Goal: Entertainment & Leisure: Consume media (video, audio)

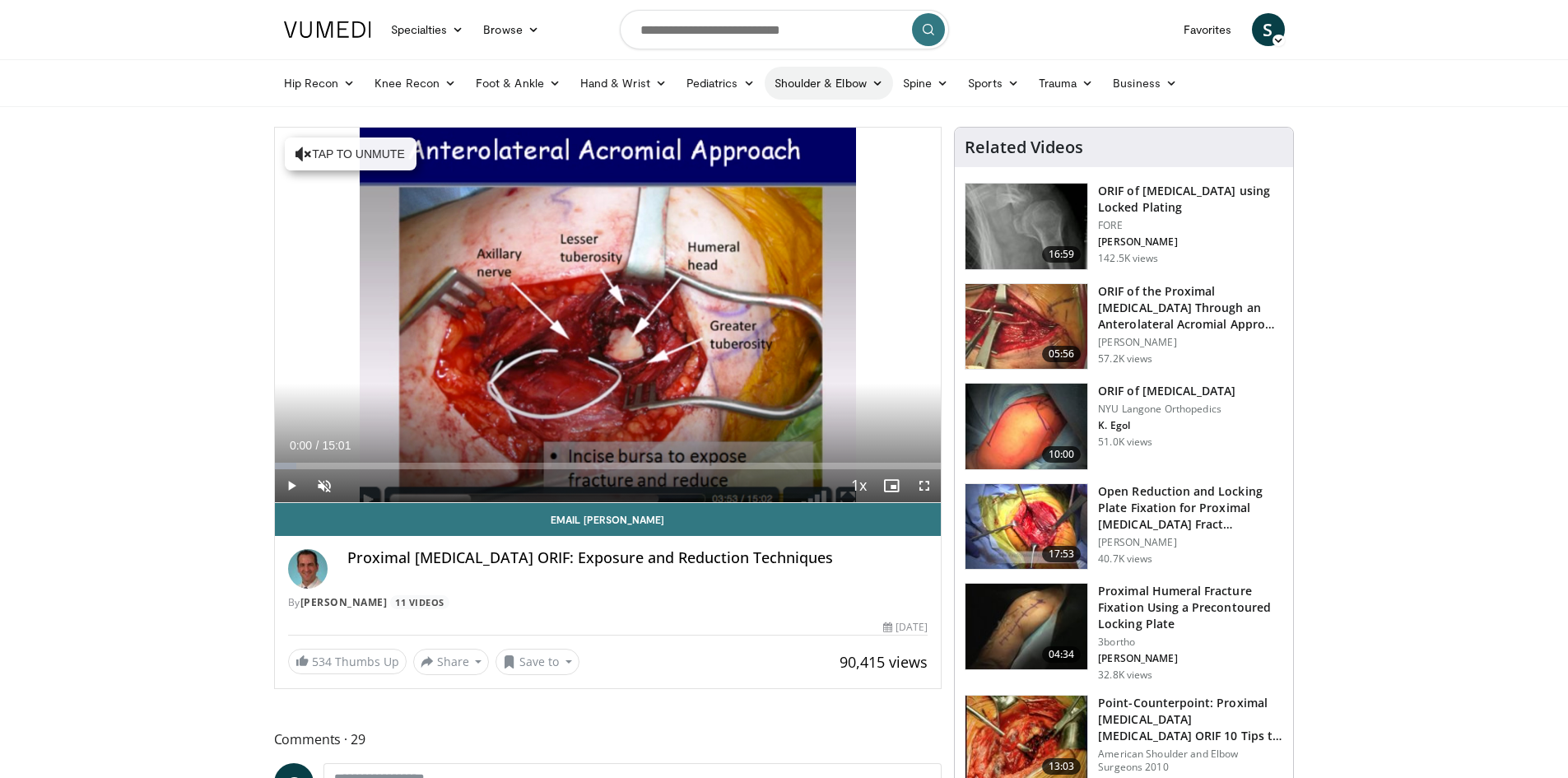
click at [825, 81] on link "Shoulder & Elbow" at bounding box center [829, 83] width 129 height 33
click at [775, 151] on link "Shoulder" at bounding box center [794, 147] width 196 height 26
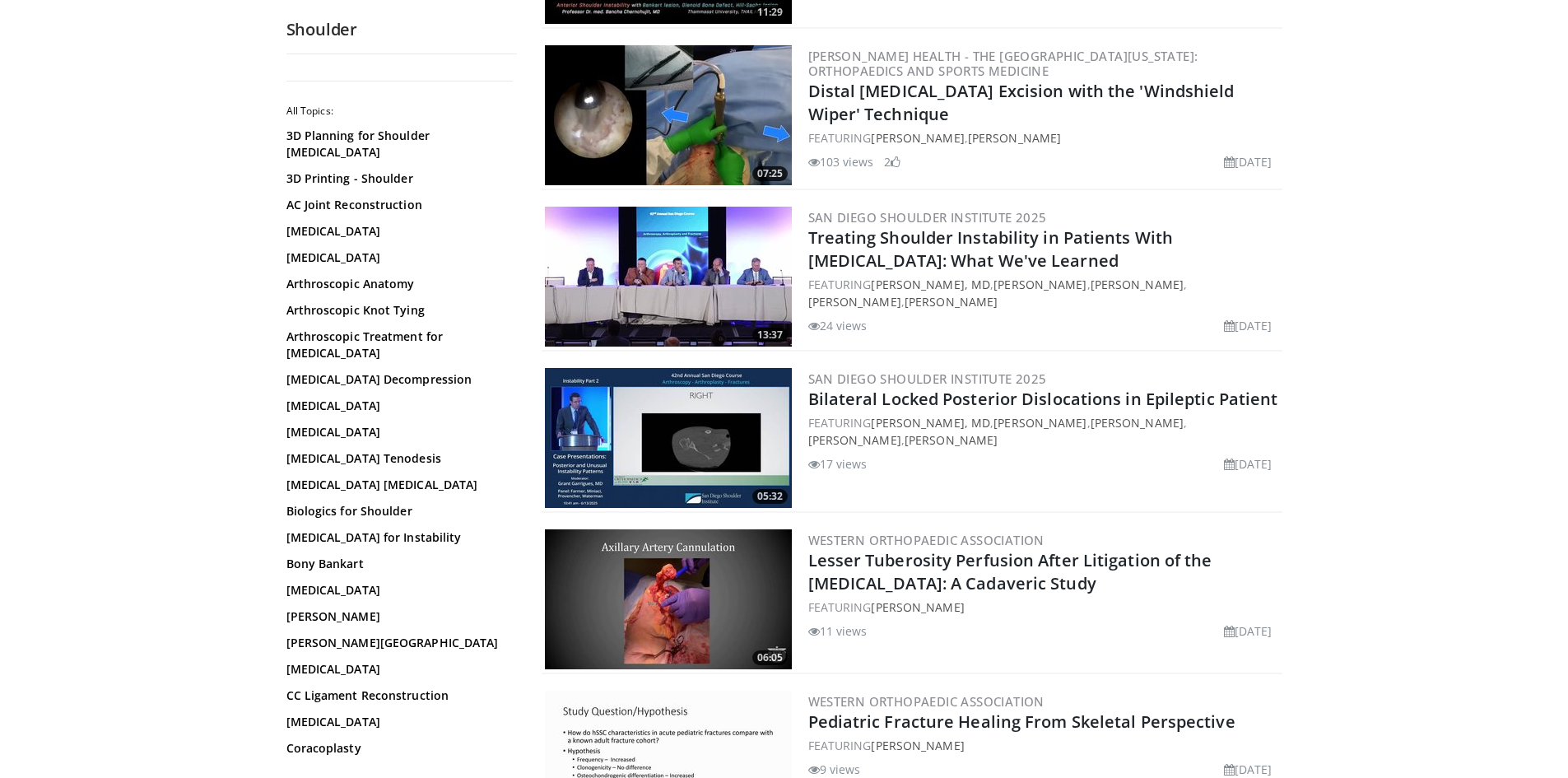
scroll to position [823, 0]
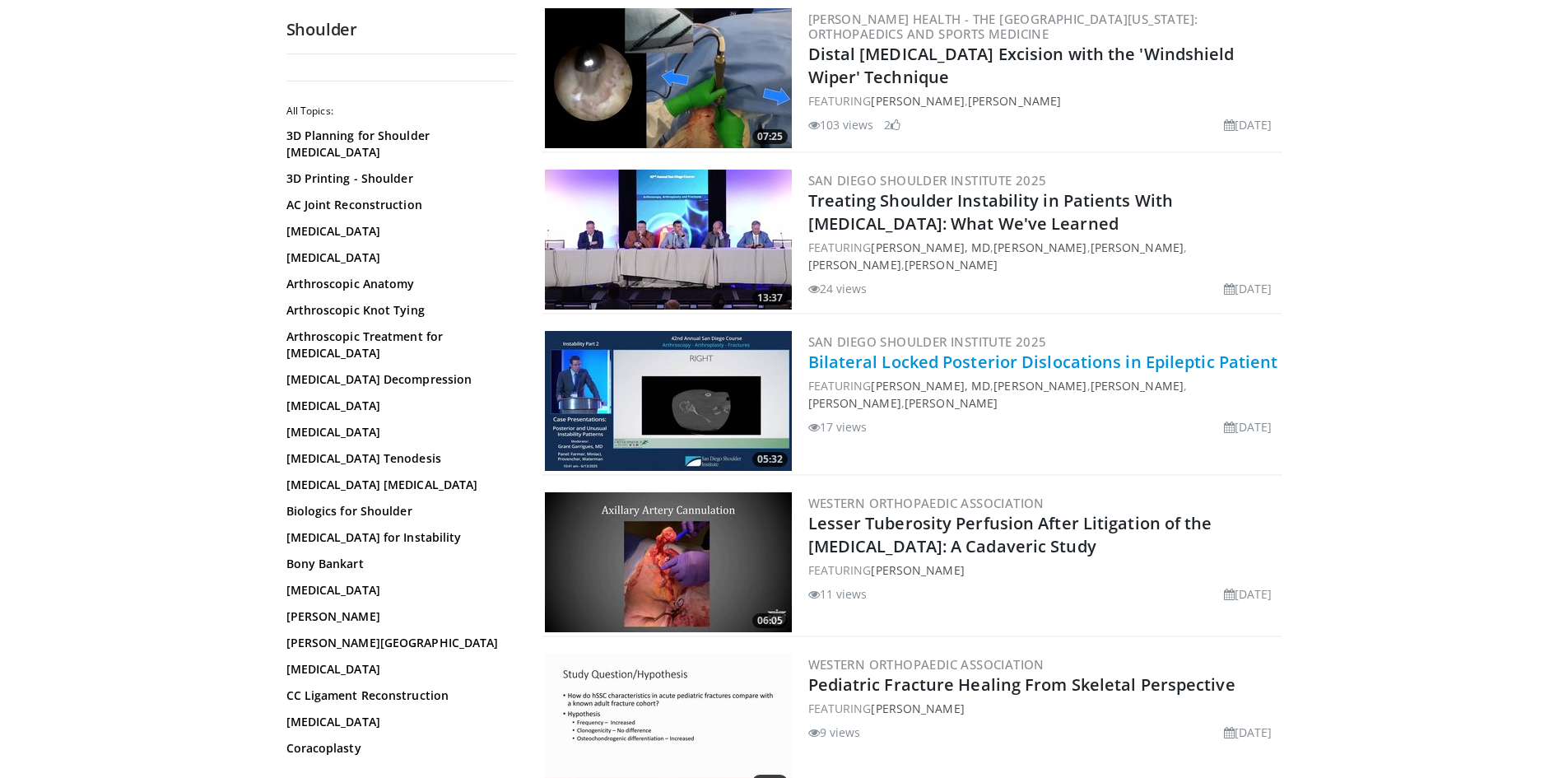
click at [980, 366] on link "Bilateral Locked Posterior Dislocations in Epileptic Patient" at bounding box center [1043, 361] width 470 height 22
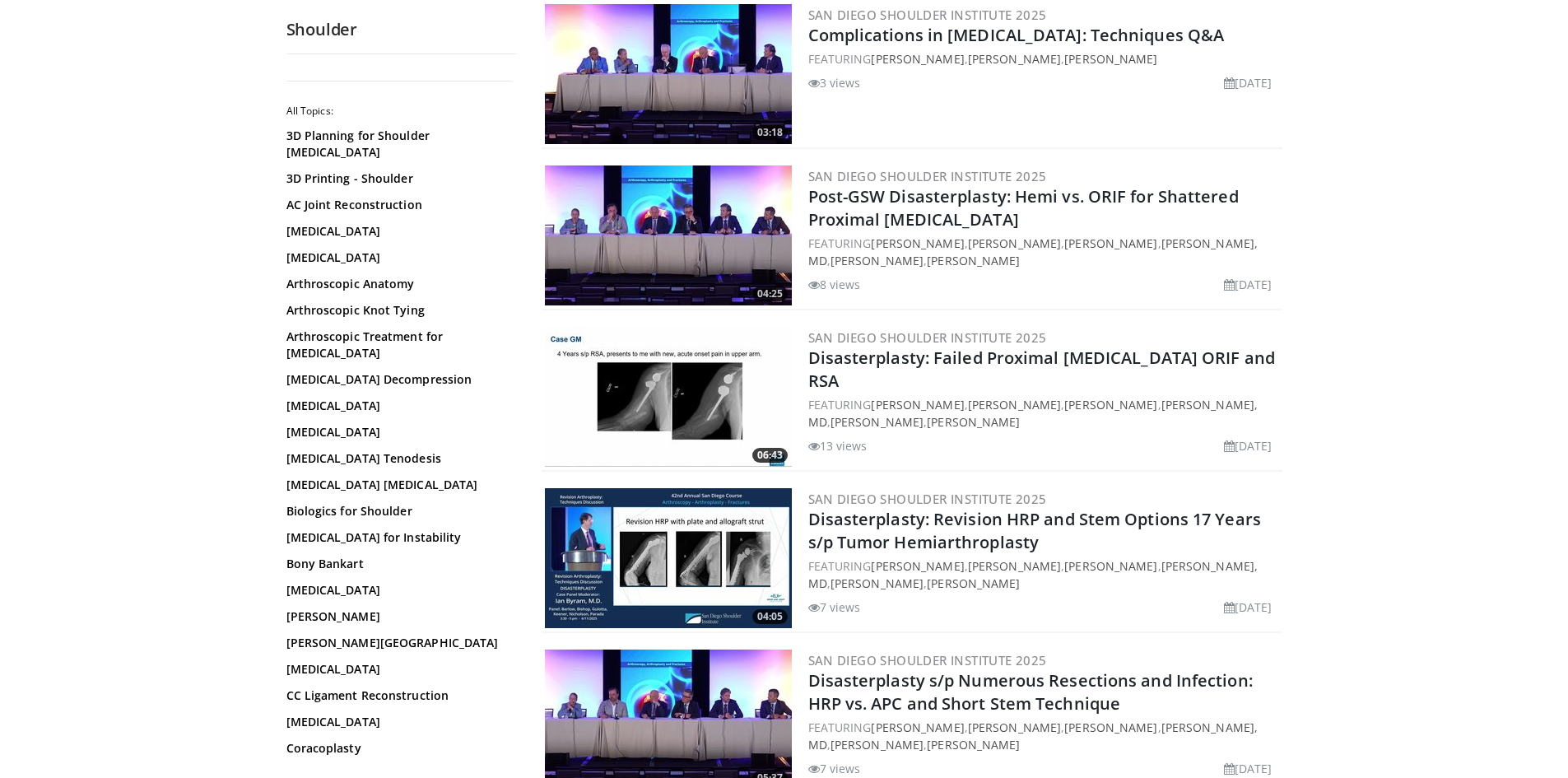
scroll to position [3704, 0]
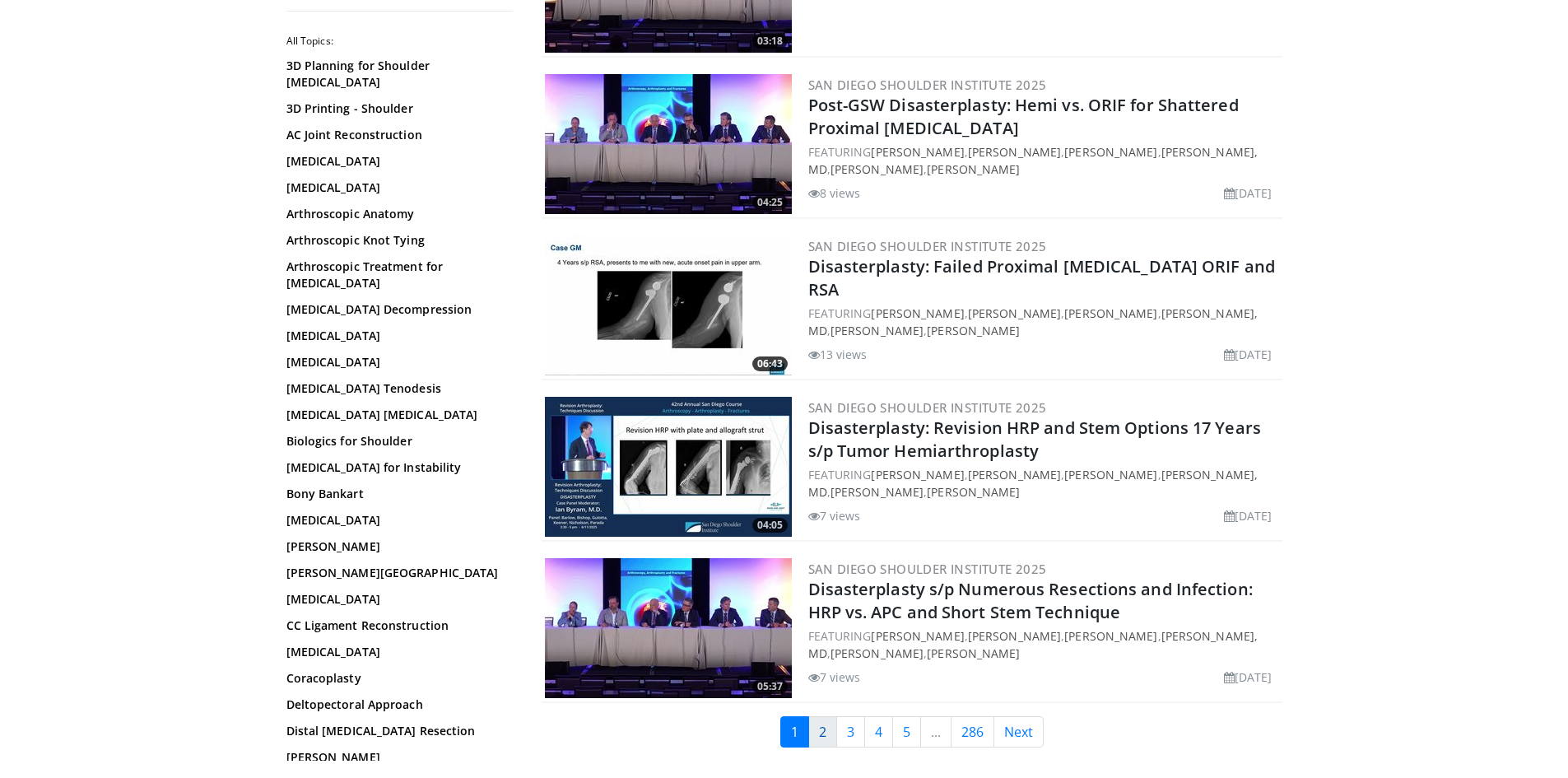
click at [825, 716] on link "2" at bounding box center [823, 731] width 29 height 31
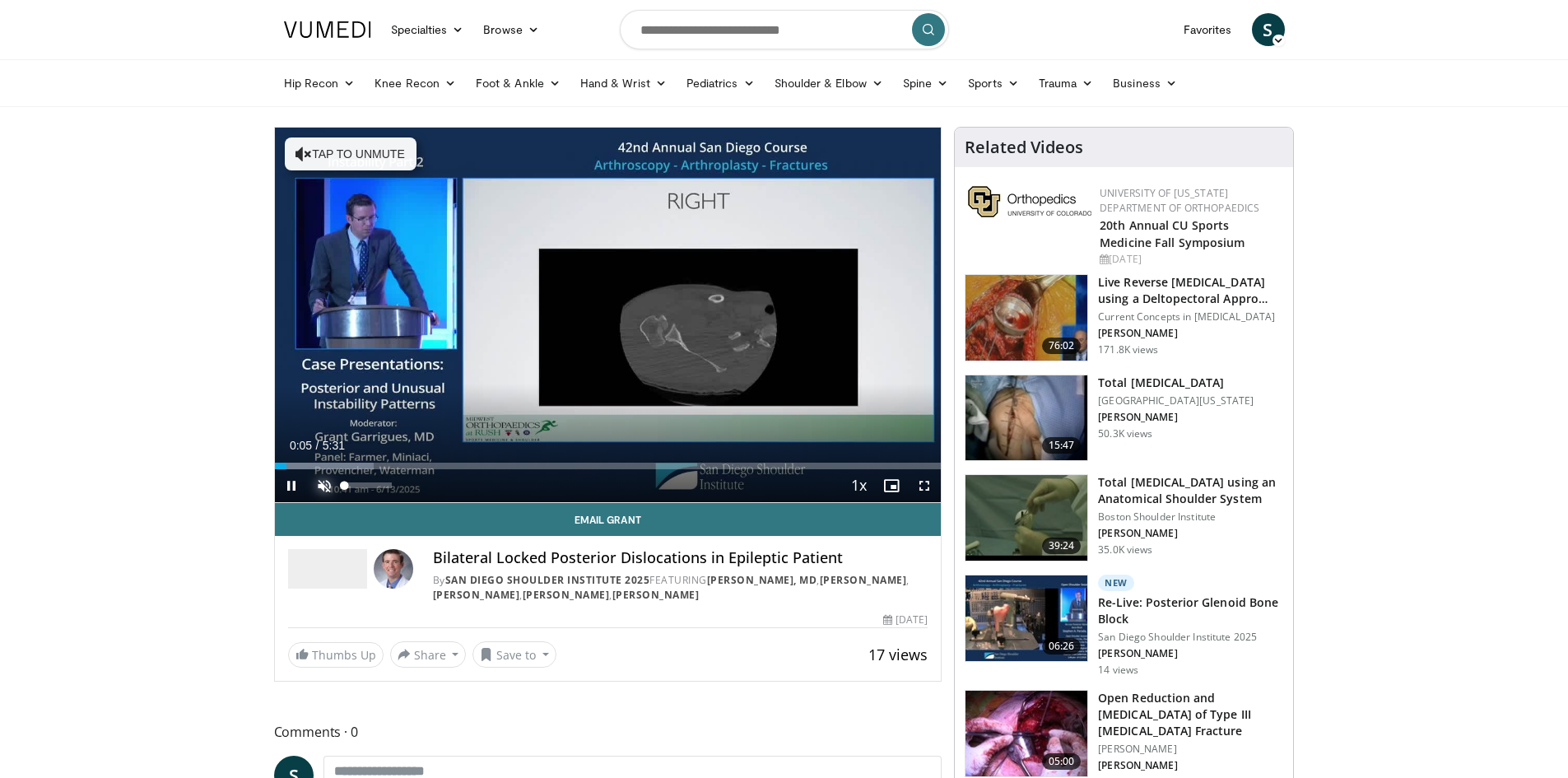
click at [322, 481] on span "Video Player" at bounding box center [324, 485] width 33 height 33
click at [931, 488] on span "Video Player" at bounding box center [924, 485] width 33 height 33
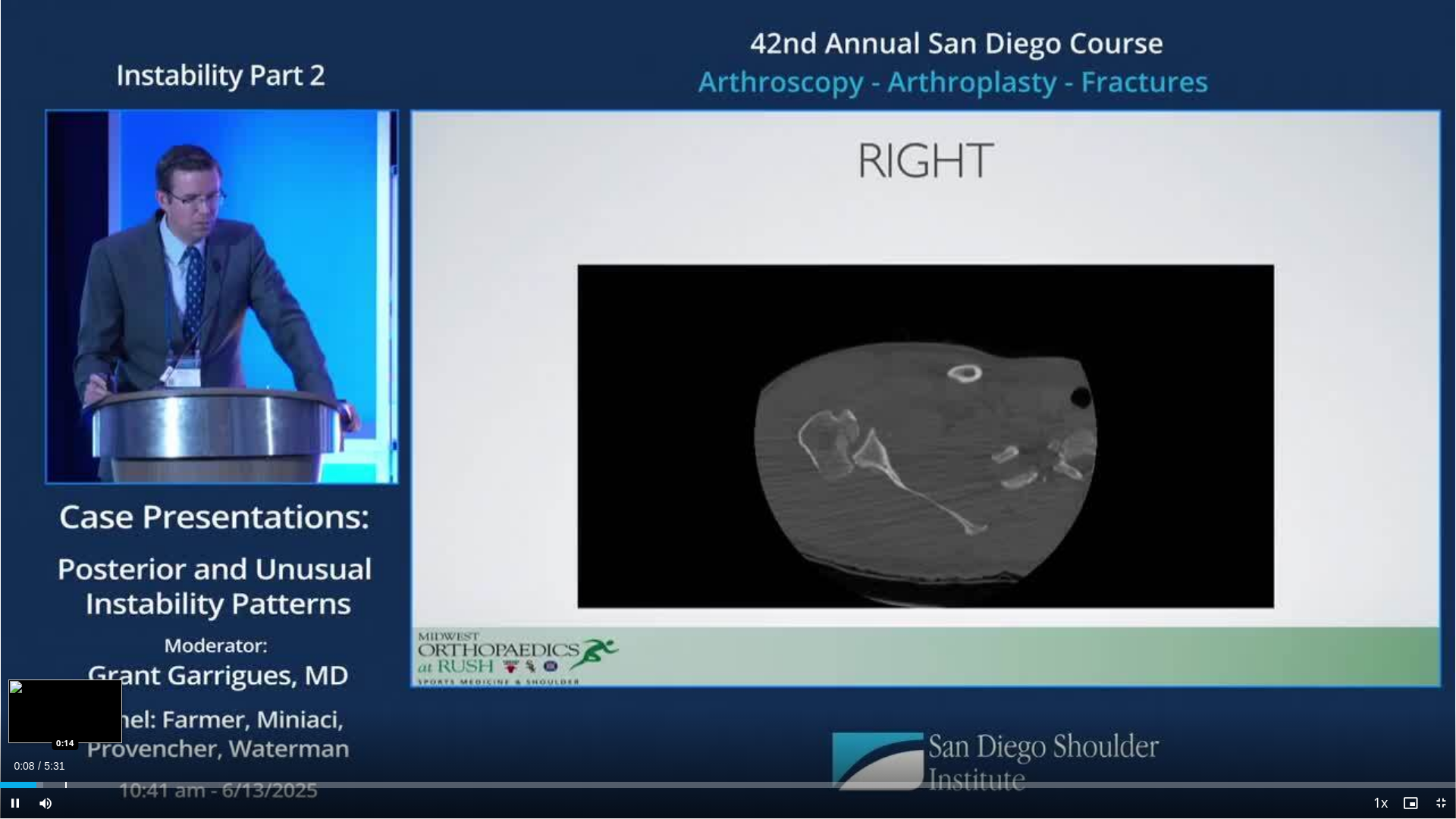
click at [66, 716] on div "Loaded : 2.97% 0:08 0:14" at bounding box center [728, 781] width 1456 height 14
click at [99, 716] on div "Progress Bar" at bounding box center [100, 785] width 2 height 6
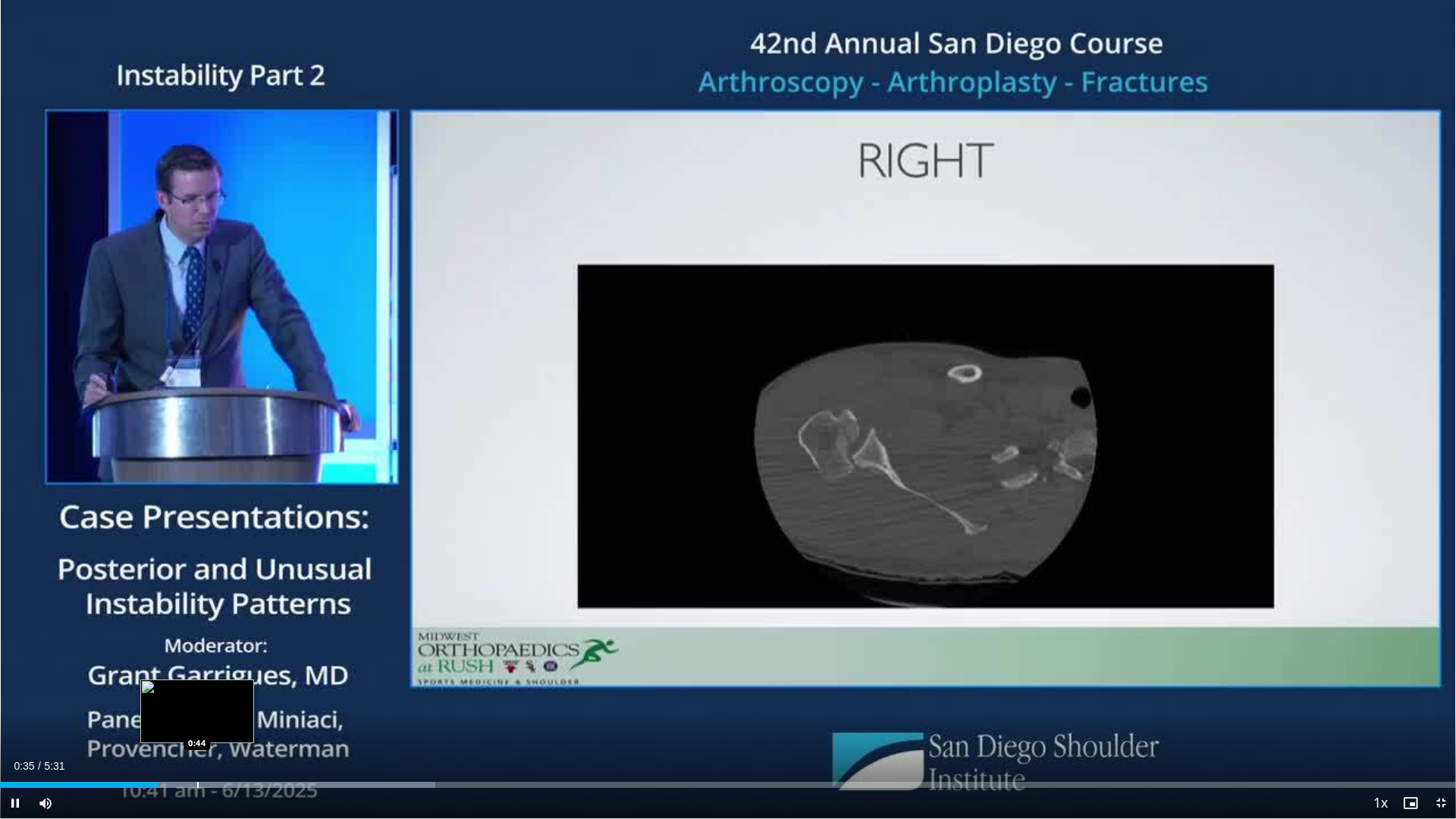
click at [197, 716] on div "Progress Bar" at bounding box center [198, 785] width 2 height 6
click at [251, 716] on div "Progress Bar" at bounding box center [252, 785] width 2 height 6
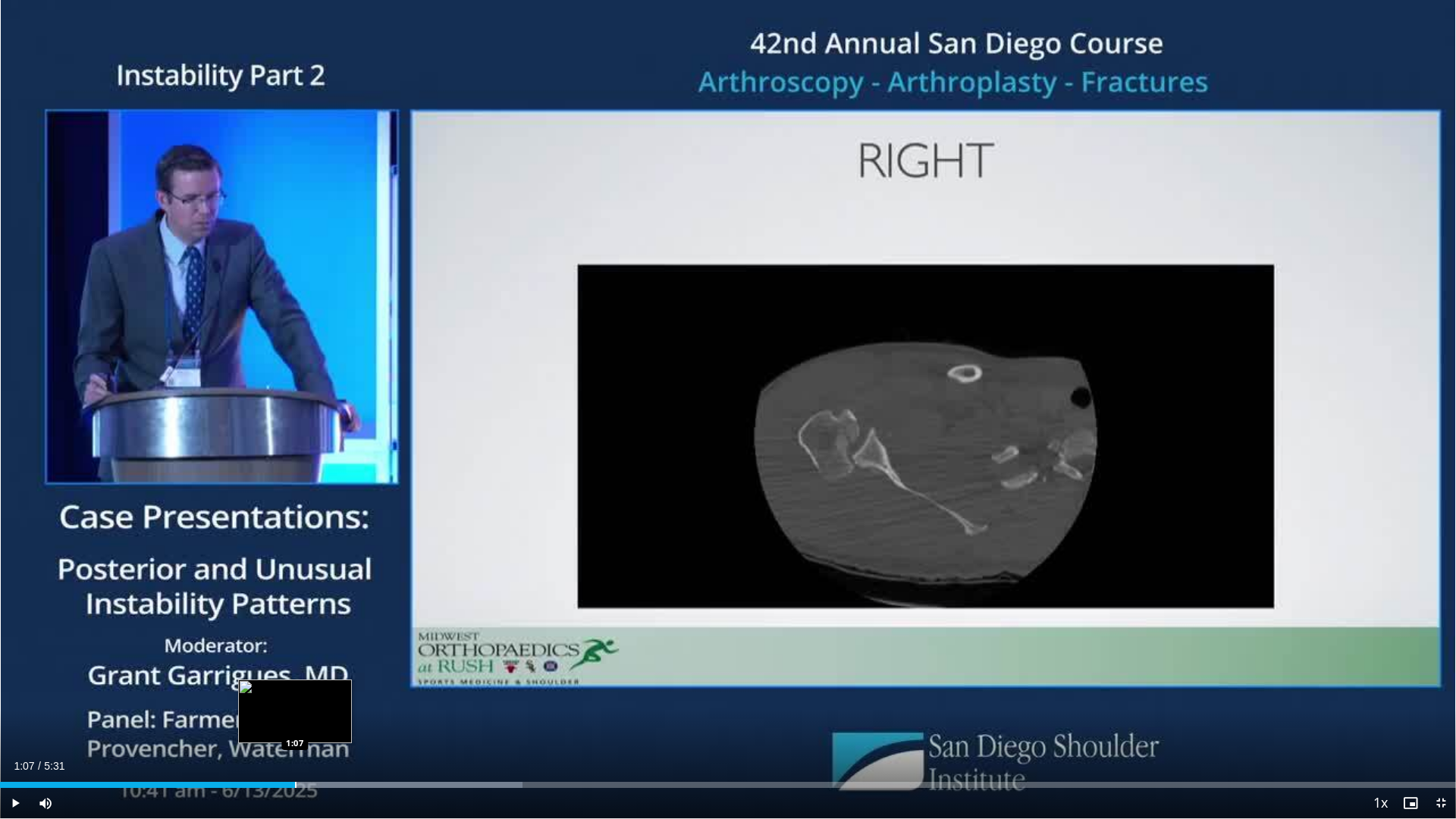
click at [295, 716] on div "Progress Bar" at bounding box center [296, 785] width 2 height 6
click at [14, 716] on span "Video Player" at bounding box center [15, 803] width 30 height 30
click at [12, 716] on span "Video Player" at bounding box center [15, 803] width 30 height 30
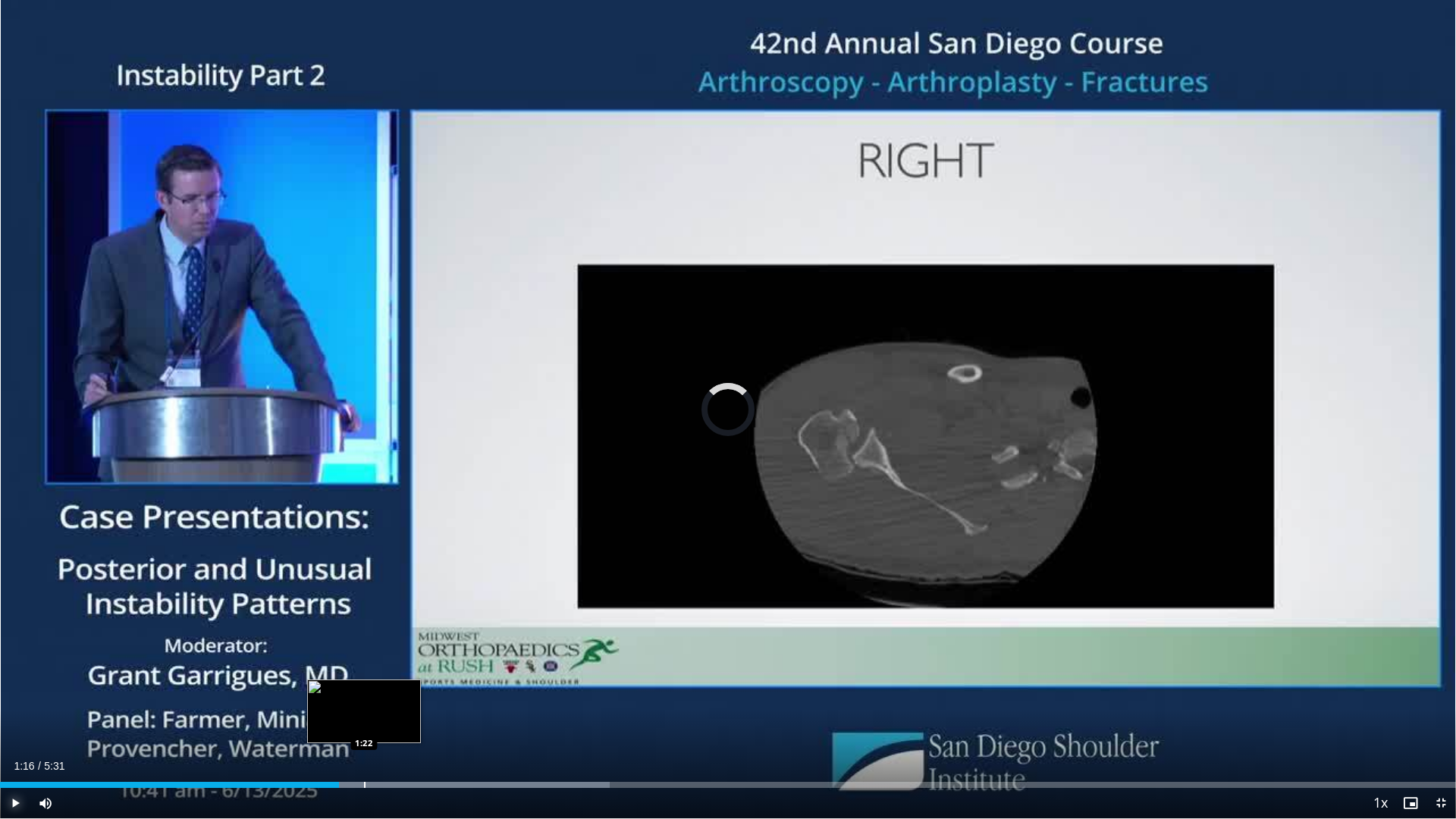
click at [364, 716] on div "Progress Bar" at bounding box center [365, 785] width 2 height 6
click at [406, 716] on div "Progress Bar" at bounding box center [406, 785] width 2 height 6
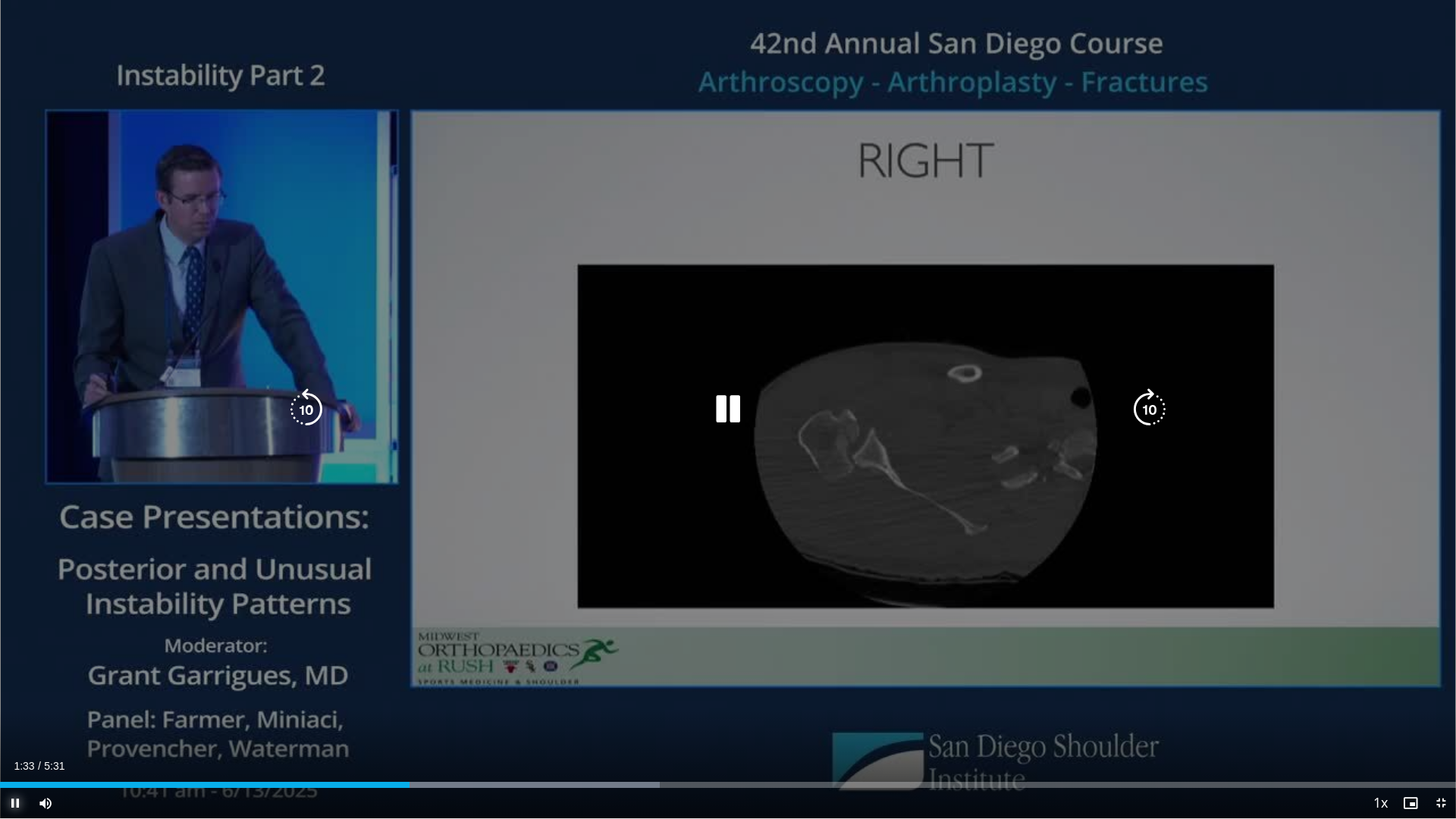
click at [444, 716] on div "Loaded : 45.29% 1:33 1:40" at bounding box center [728, 781] width 1456 height 14
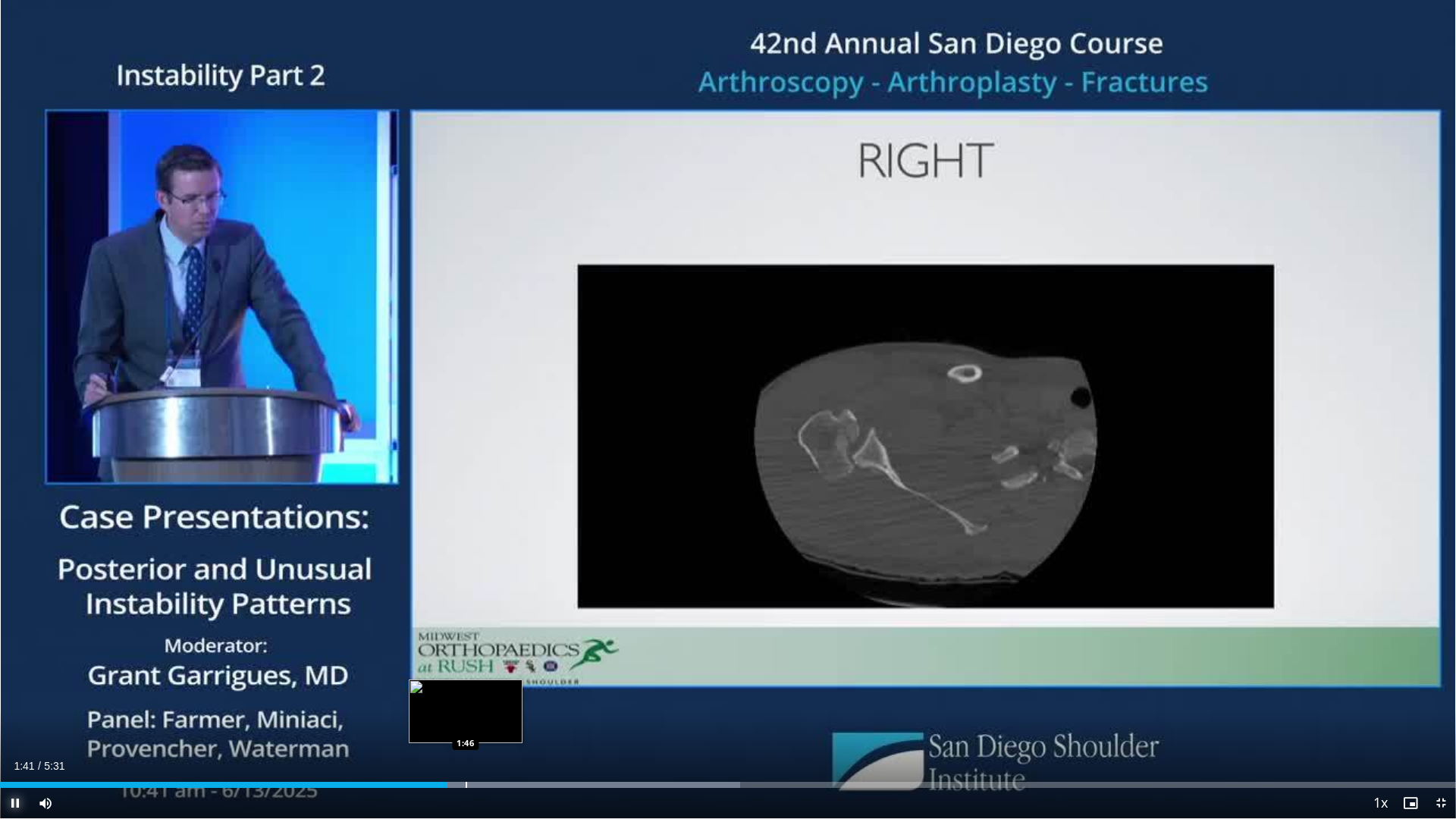
click at [473, 716] on div "Loaded : 50.85% 1:41 1:46" at bounding box center [728, 781] width 1456 height 14
click at [519, 716] on div "Loaded : 50.85% 1:48 1:58" at bounding box center [728, 781] width 1456 height 14
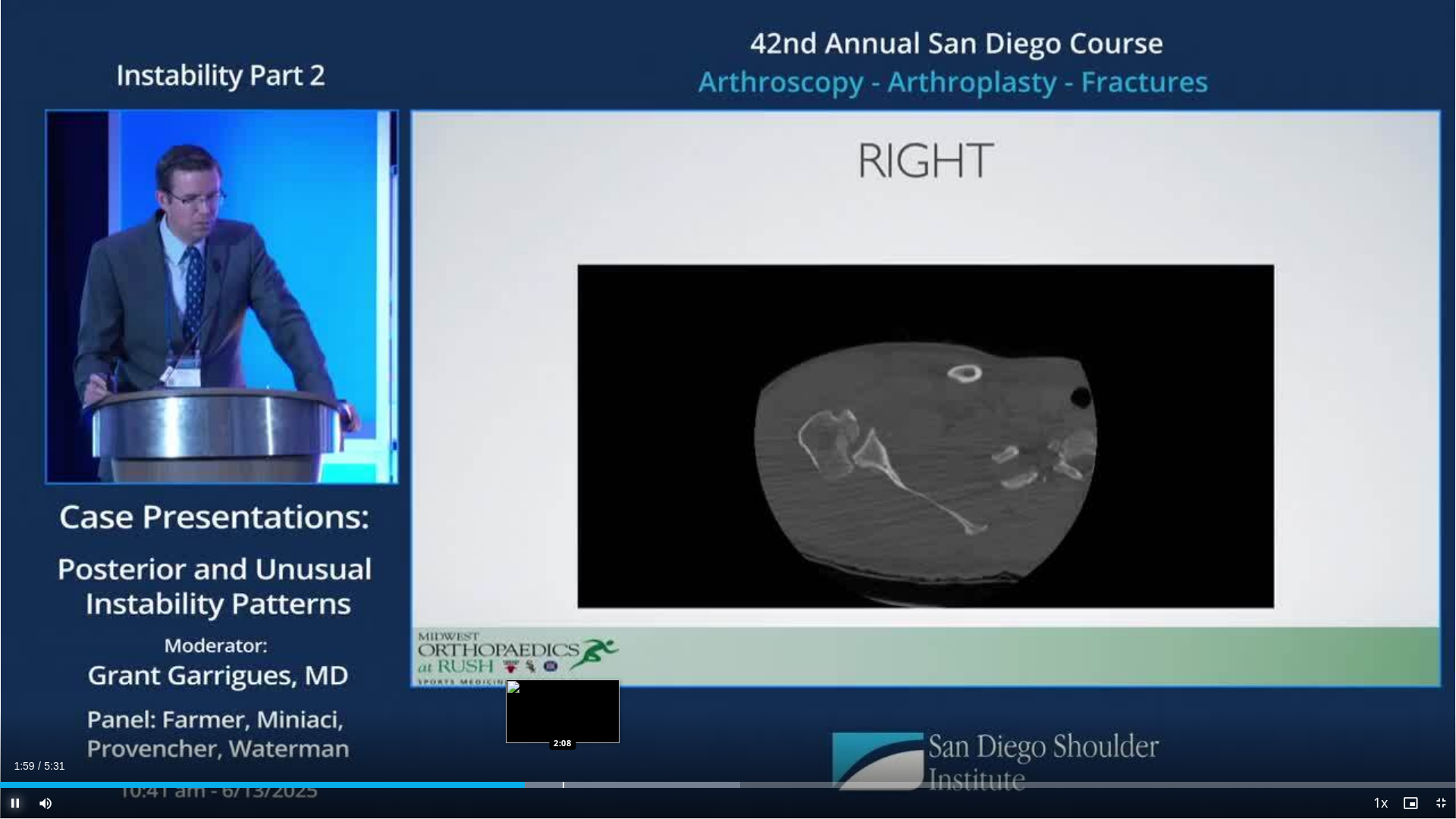
click at [563, 716] on div "Progress Bar" at bounding box center [563, 785] width 2 height 6
click at [609, 716] on div "Progress Bar" at bounding box center [610, 785] width 2 height 6
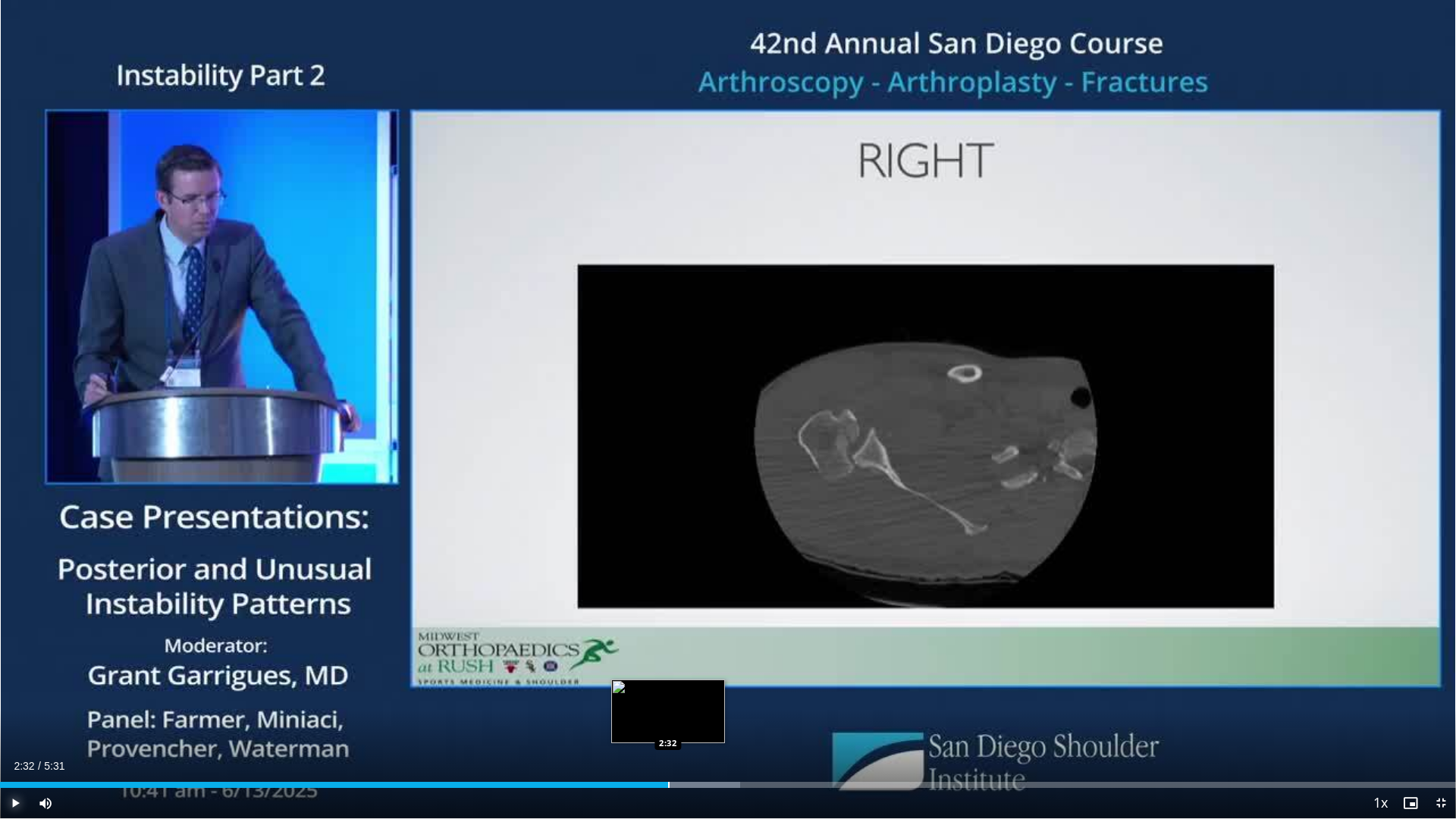
click at [668, 716] on div "Progress Bar" at bounding box center [669, 785] width 2 height 6
click at [718, 716] on div "Progress Bar" at bounding box center [718, 785] width 2 height 6
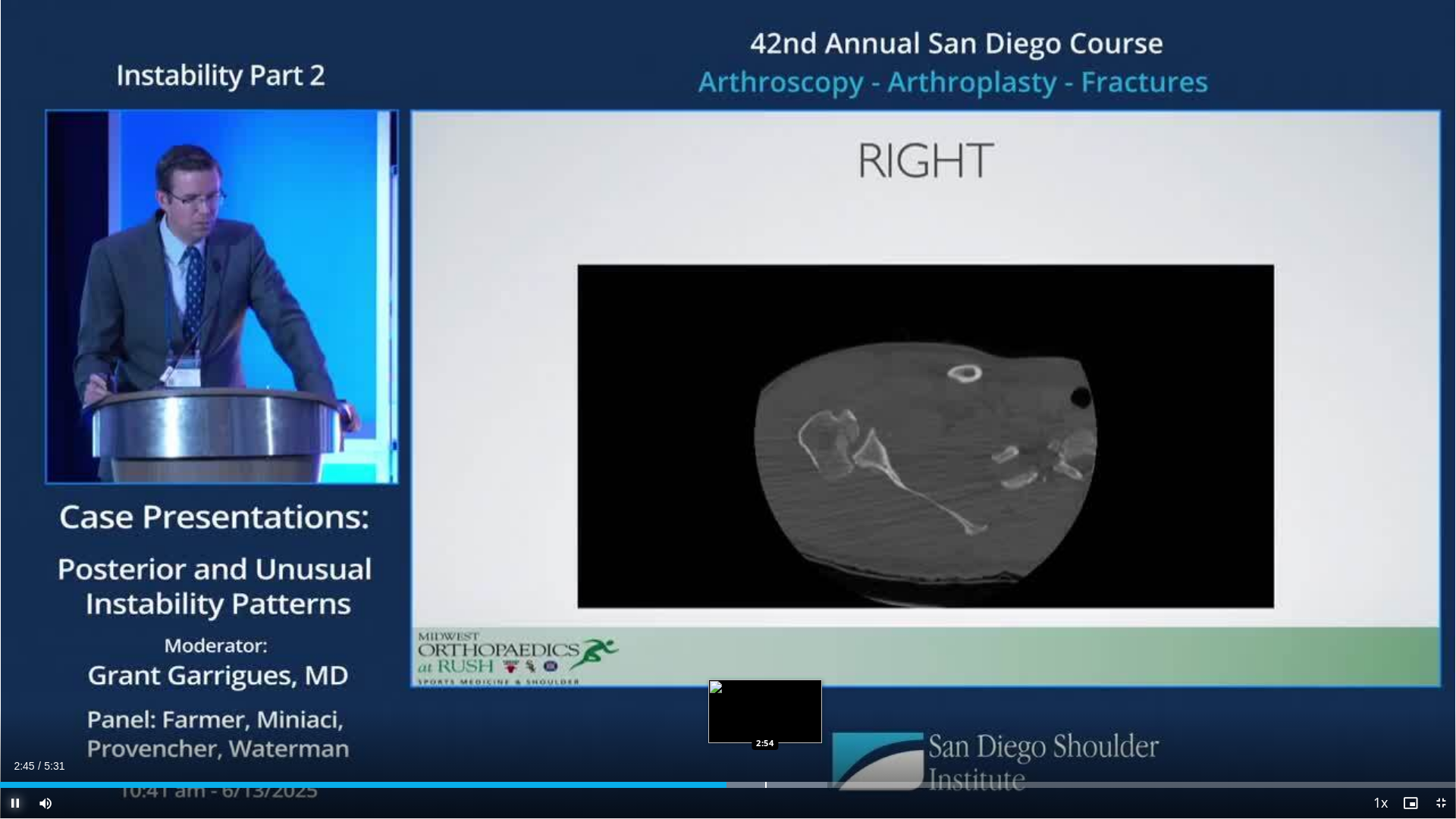
click at [767, 716] on div "Progress Bar" at bounding box center [766, 785] width 2 height 6
click at [831, 716] on div "Loaded : 59.83% 2:56 3:09" at bounding box center [728, 785] width 1456 height 6
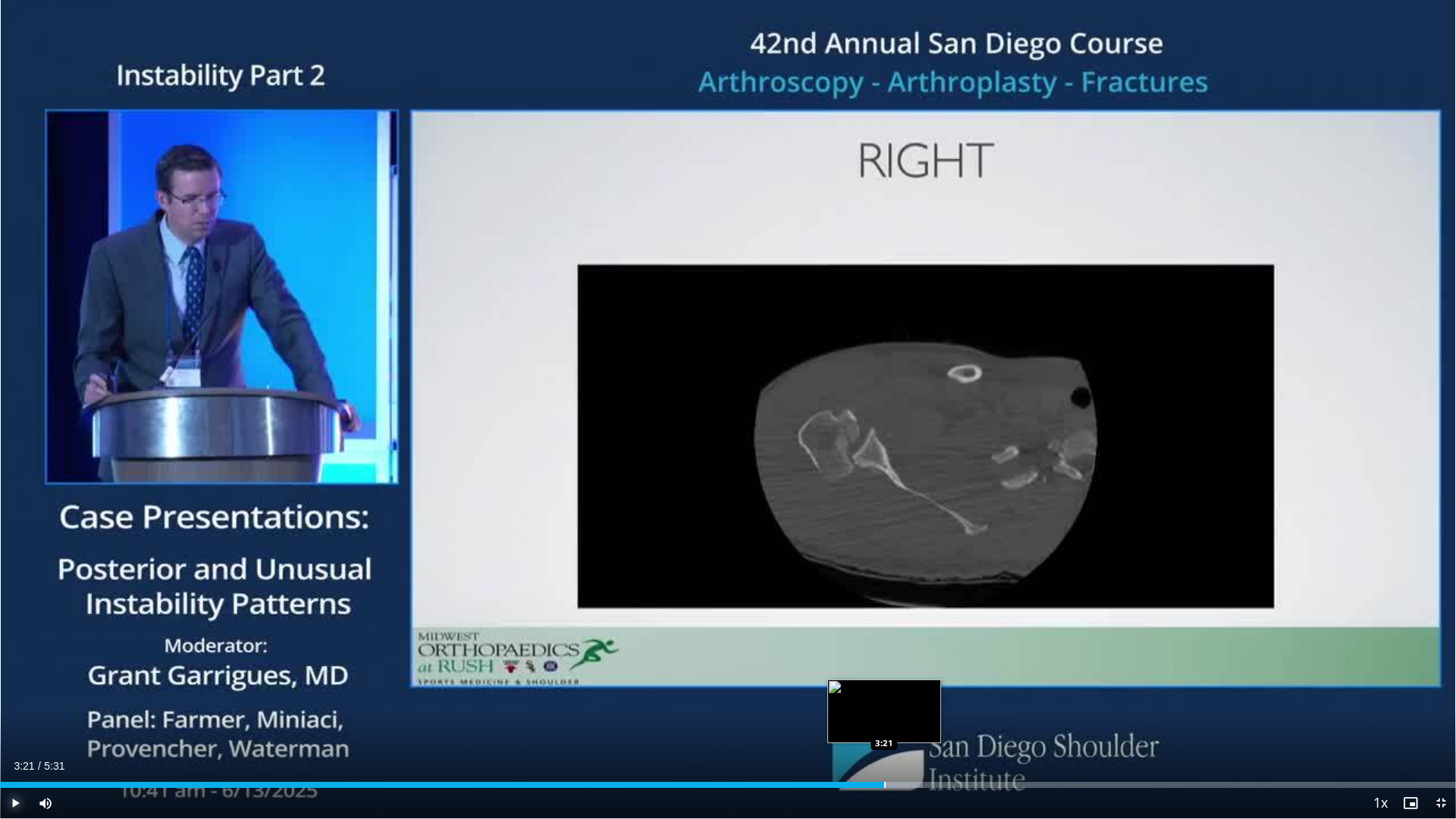
click at [884, 716] on div "Progress Bar" at bounding box center [885, 785] width 2 height 6
click at [946, 716] on video-js "**********" at bounding box center [728, 410] width 1456 height 819
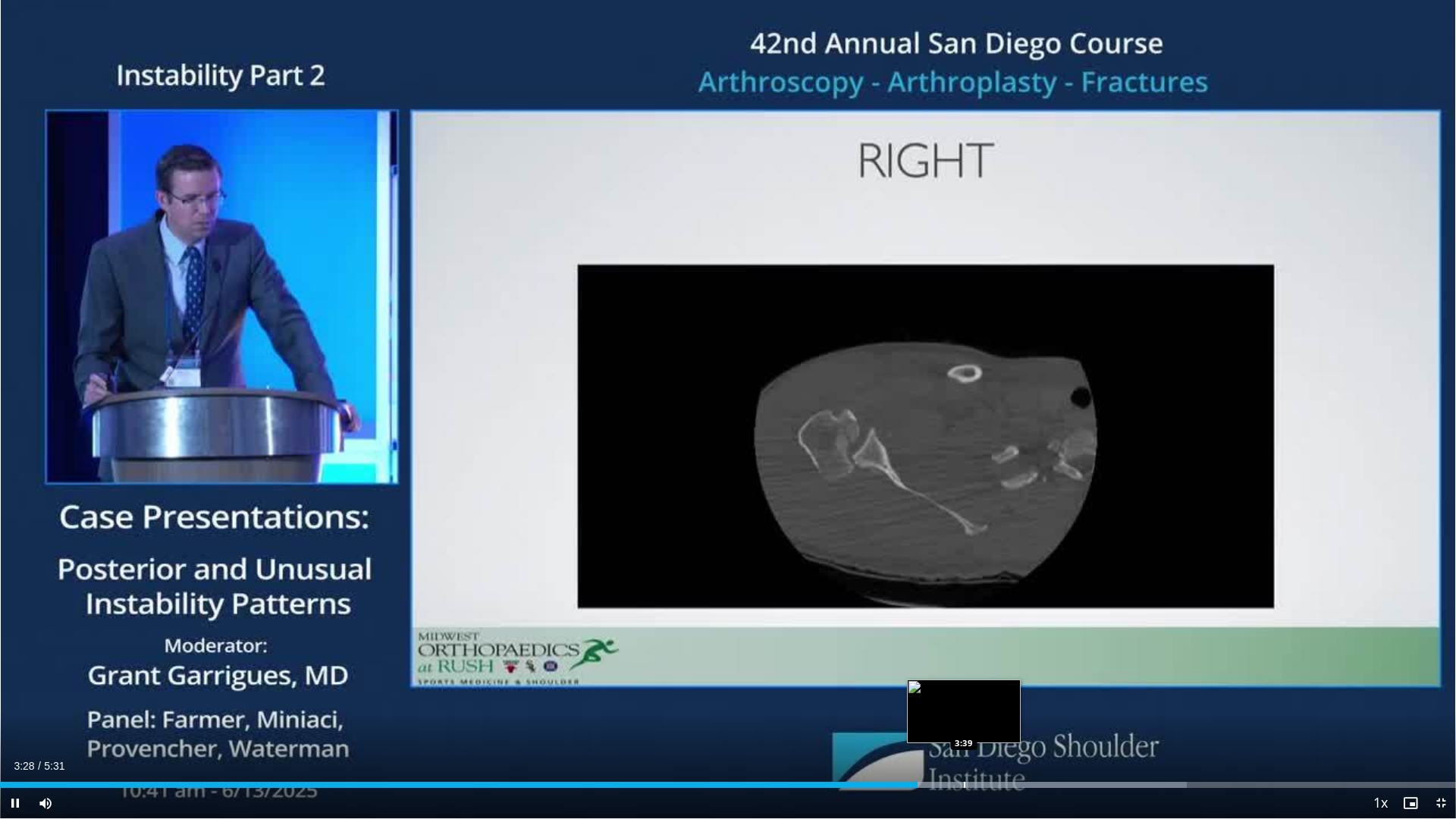
click at [965, 716] on div "Progress Bar" at bounding box center [965, 785] width 2 height 6
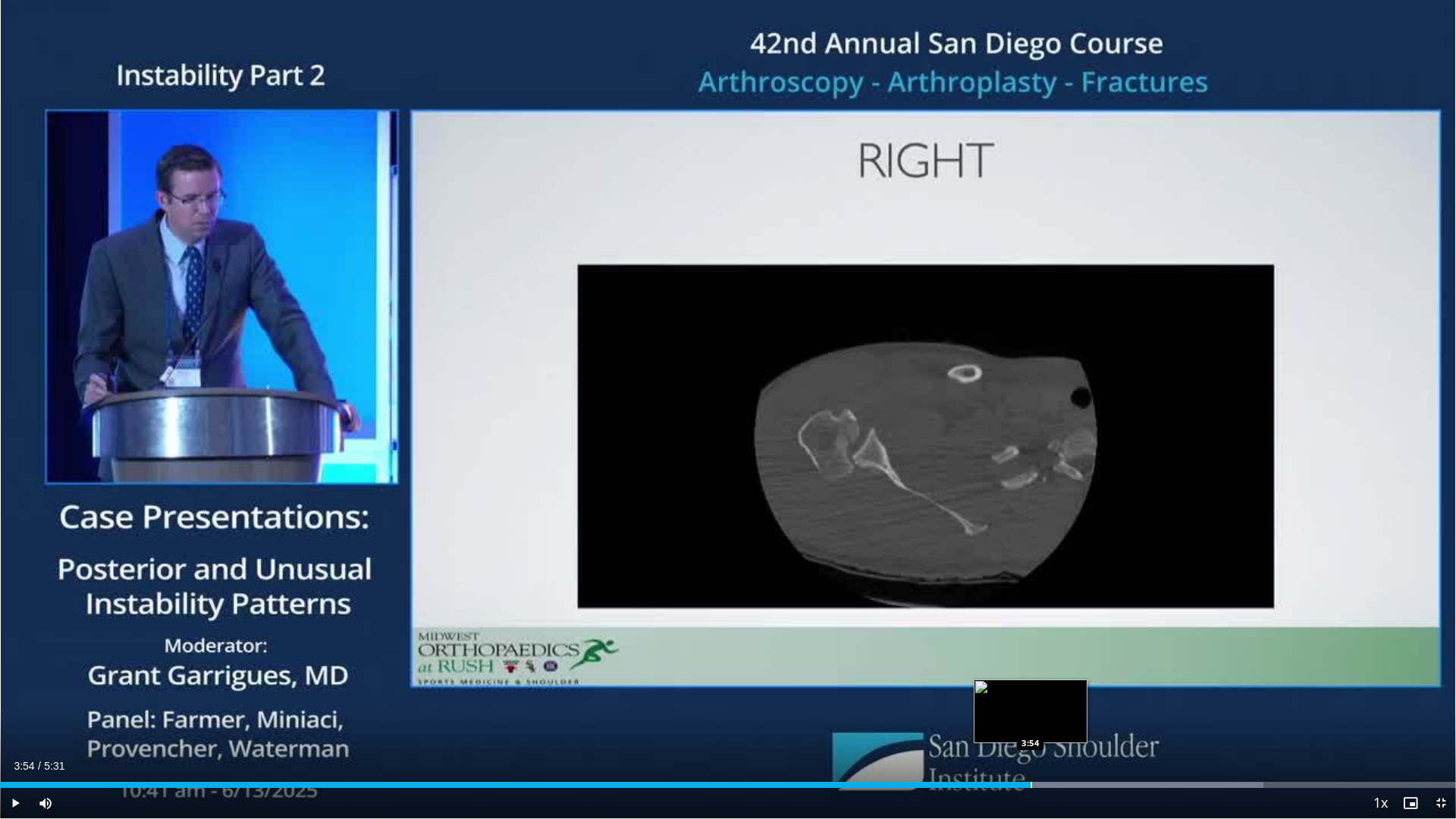
click at [1031, 716] on div "Progress Bar" at bounding box center [1031, 785] width 2 height 6
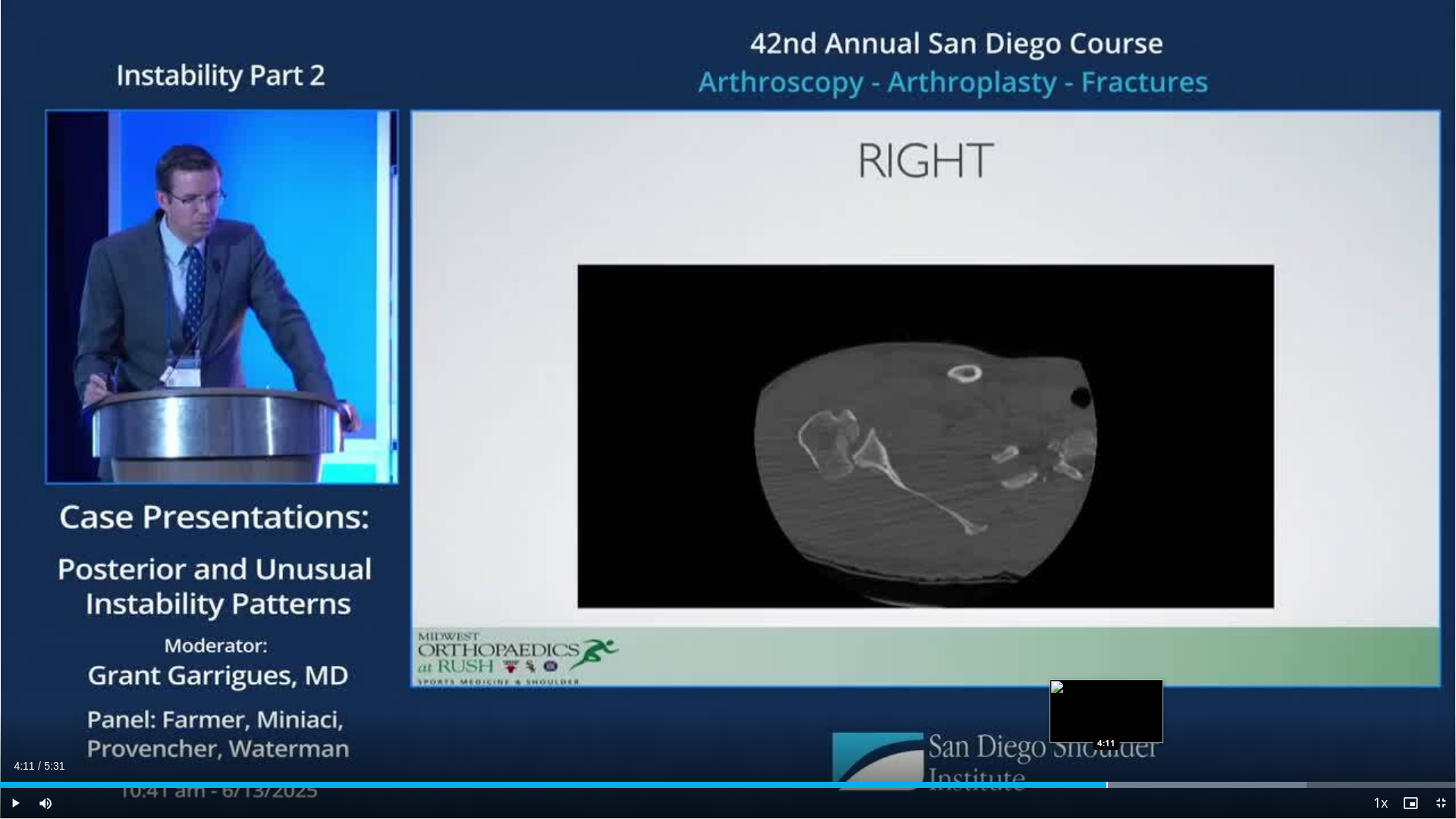
click at [1107, 716] on div "Progress Bar" at bounding box center [1107, 785] width 2 height 6
click at [1152, 716] on div "Progress Bar" at bounding box center [1153, 785] width 2 height 6
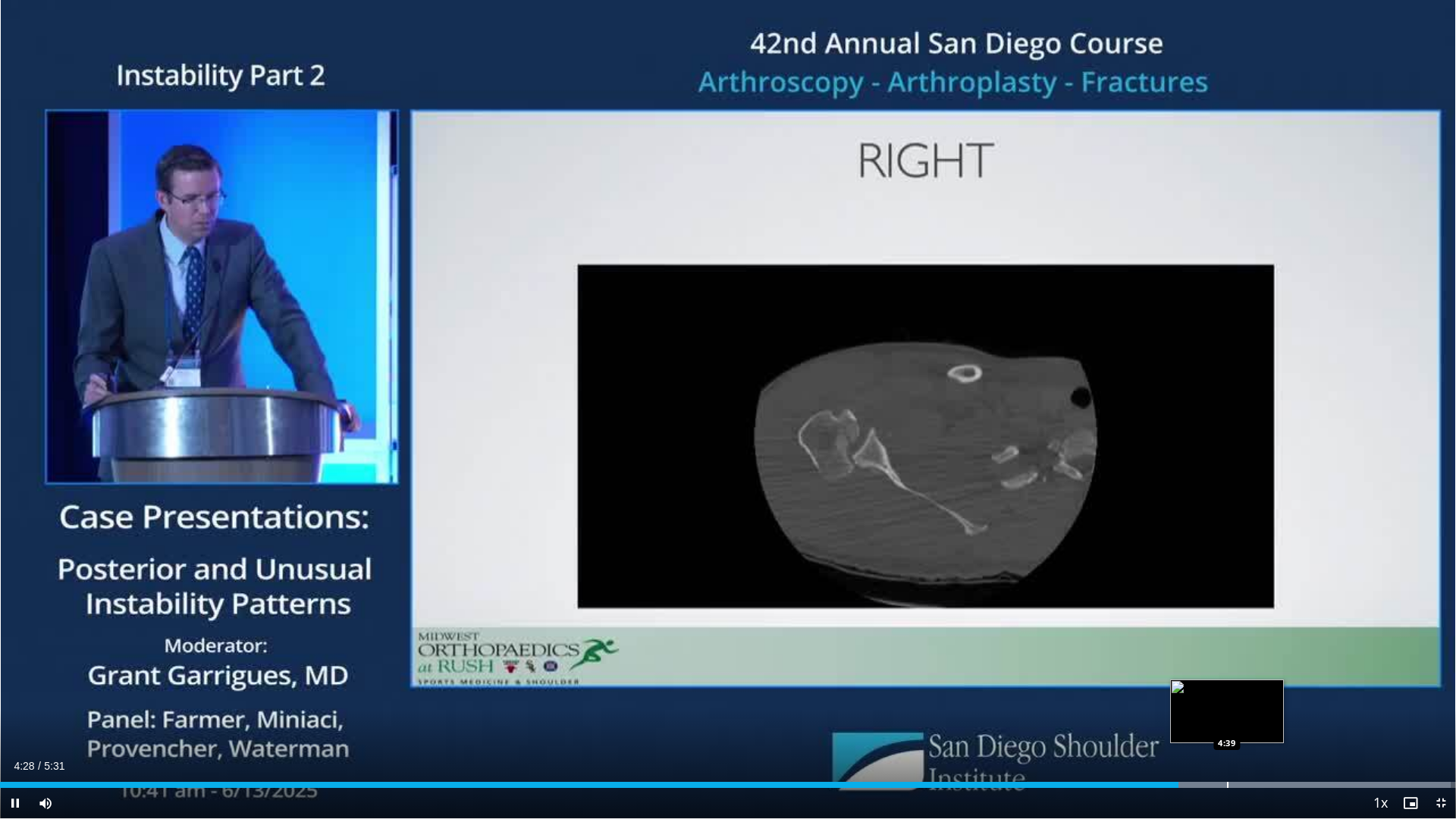
click at [1227, 716] on div "Loaded : 99.64% 4:28 4:39" at bounding box center [728, 781] width 1456 height 14
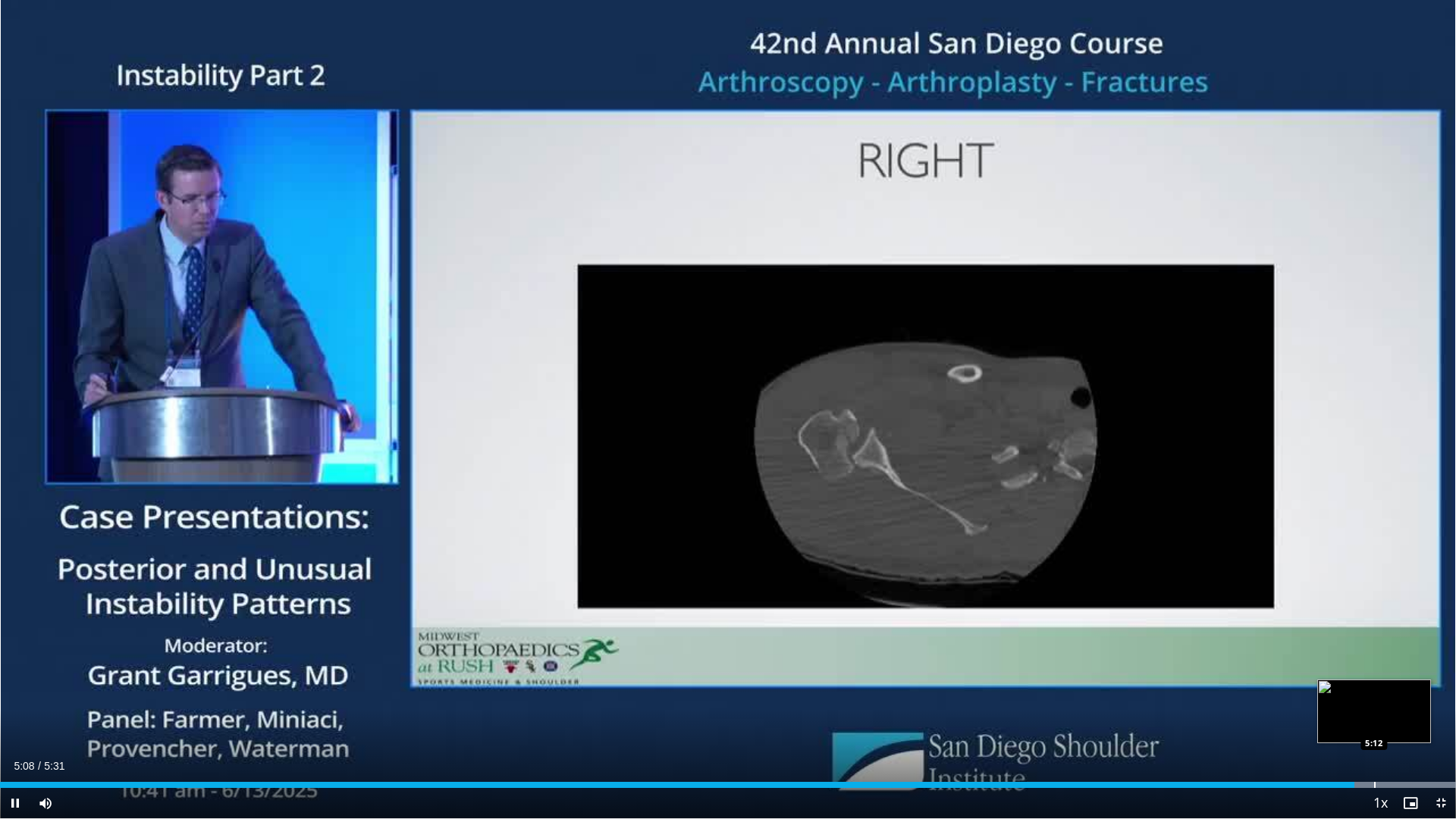
click at [1375, 716] on div "Progress Bar" at bounding box center [1375, 785] width 2 height 6
click at [1401, 716] on div "Progress Bar" at bounding box center [1401, 785] width 2 height 6
click at [1426, 716] on div "Loaded : 100.00% 5:20 5:24" at bounding box center [728, 781] width 1456 height 14
click at [1437, 716] on span "Video Player" at bounding box center [1440, 803] width 30 height 30
